Goal: Check status: Check status

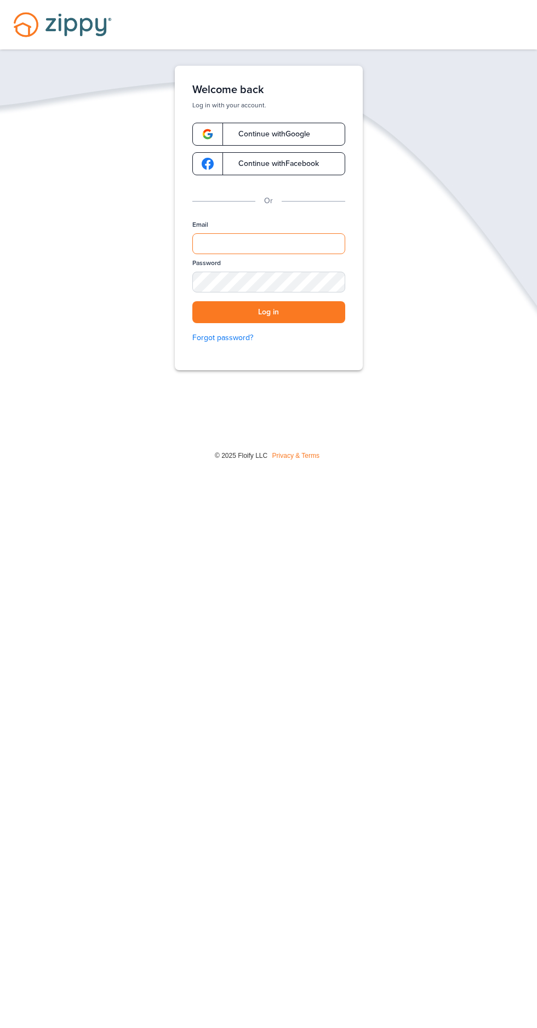
click at [289, 239] on input "Email" at bounding box center [268, 243] width 153 height 21
type input "**********"
click at [192, 301] on button "Log in" at bounding box center [268, 312] width 153 height 22
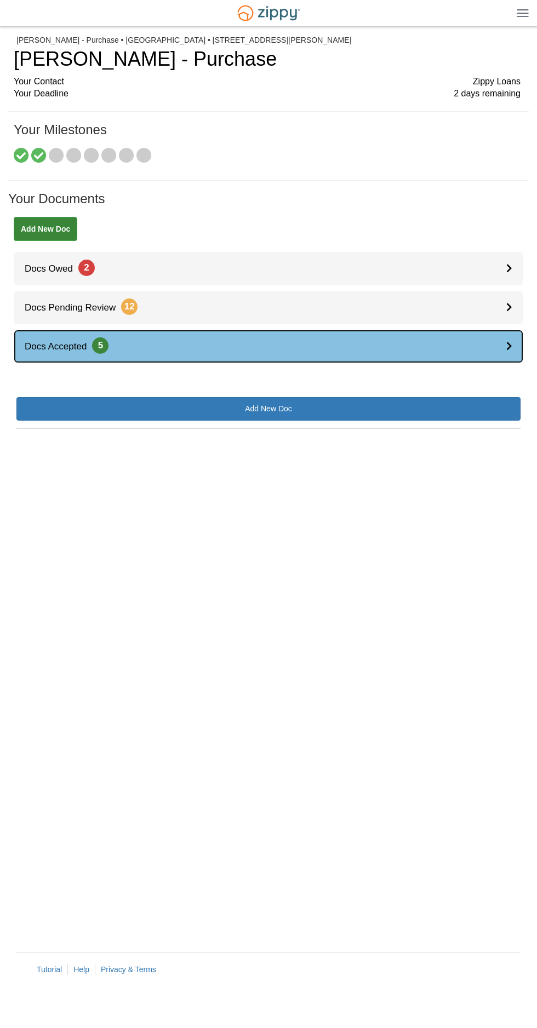
click at [509, 346] on icon at bounding box center [509, 345] width 6 height 9
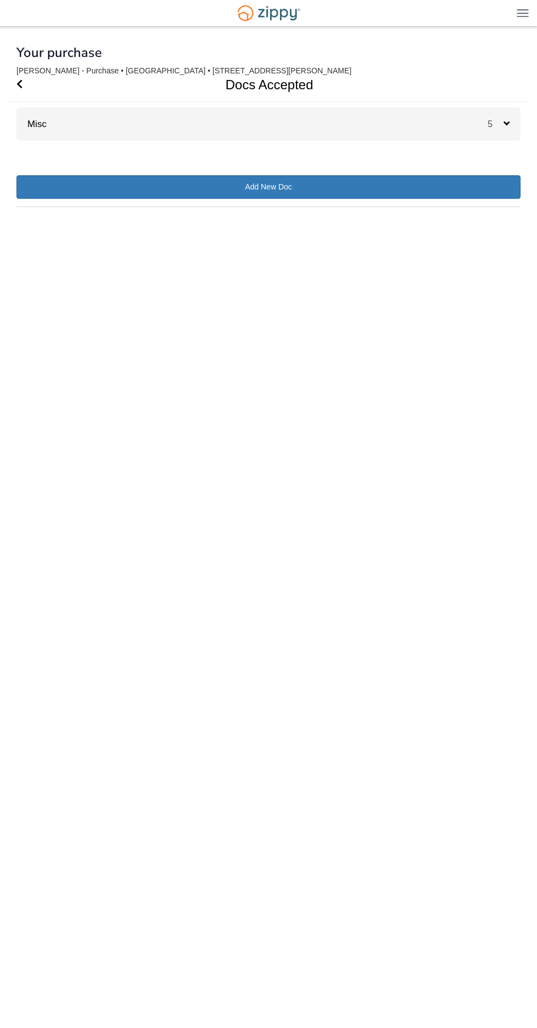
click at [452, 123] on div "Misc 5" at bounding box center [268, 123] width 504 height 33
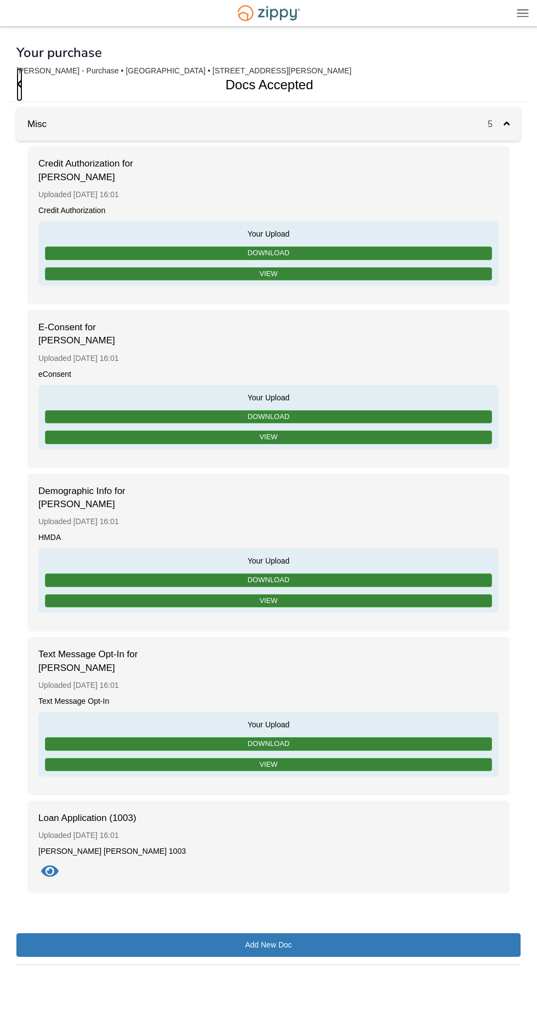
click at [20, 84] on icon "Go Back" at bounding box center [19, 84] width 6 height 10
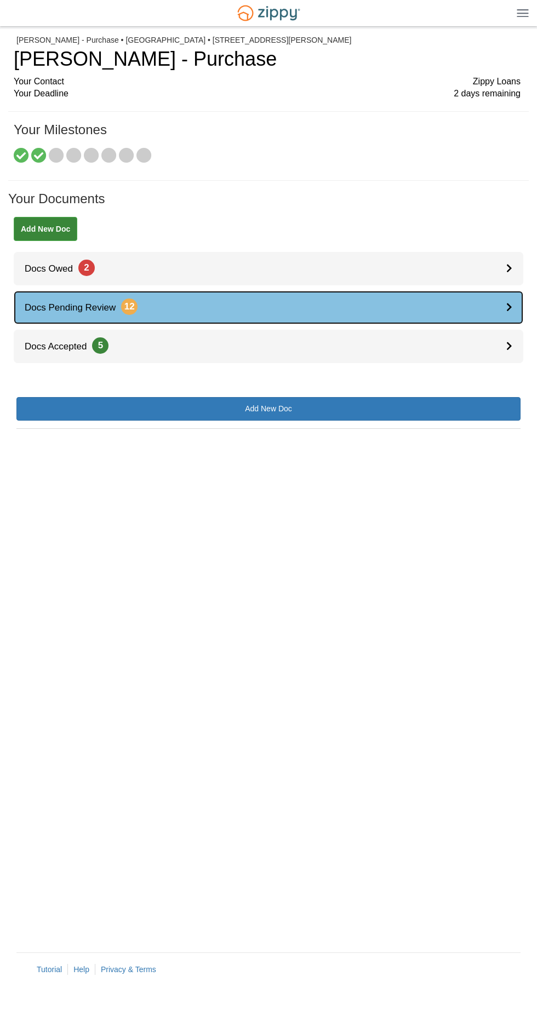
click at [187, 298] on link "Docs Pending Review 12" at bounding box center [268, 307] width 509 height 33
